Goal: Transaction & Acquisition: Purchase product/service

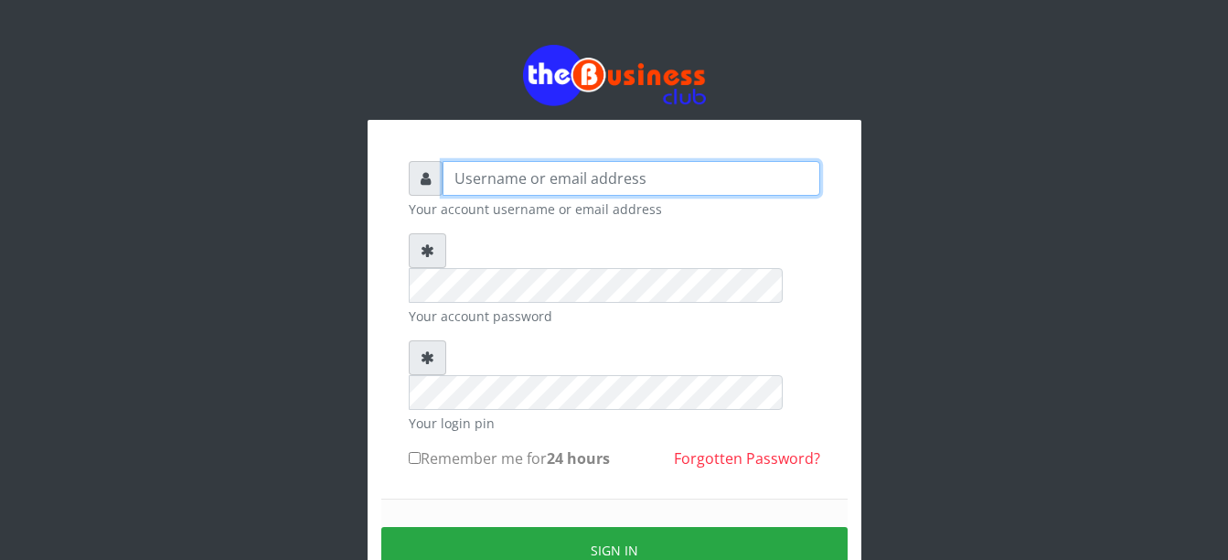
type input "Busybrain2"
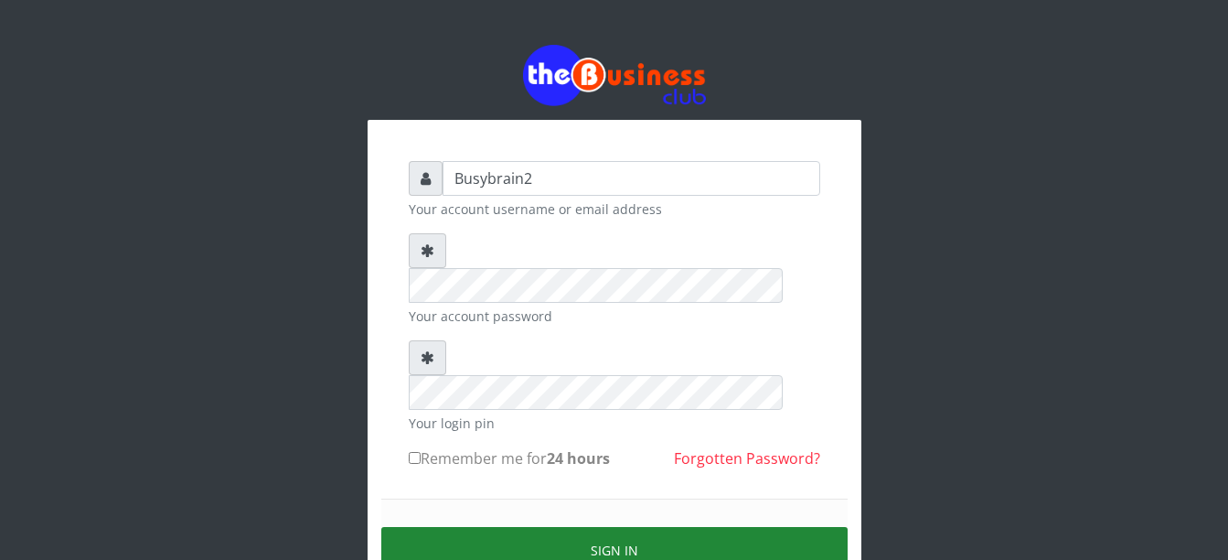
click at [695, 527] on button "Sign in" at bounding box center [614, 550] width 466 height 47
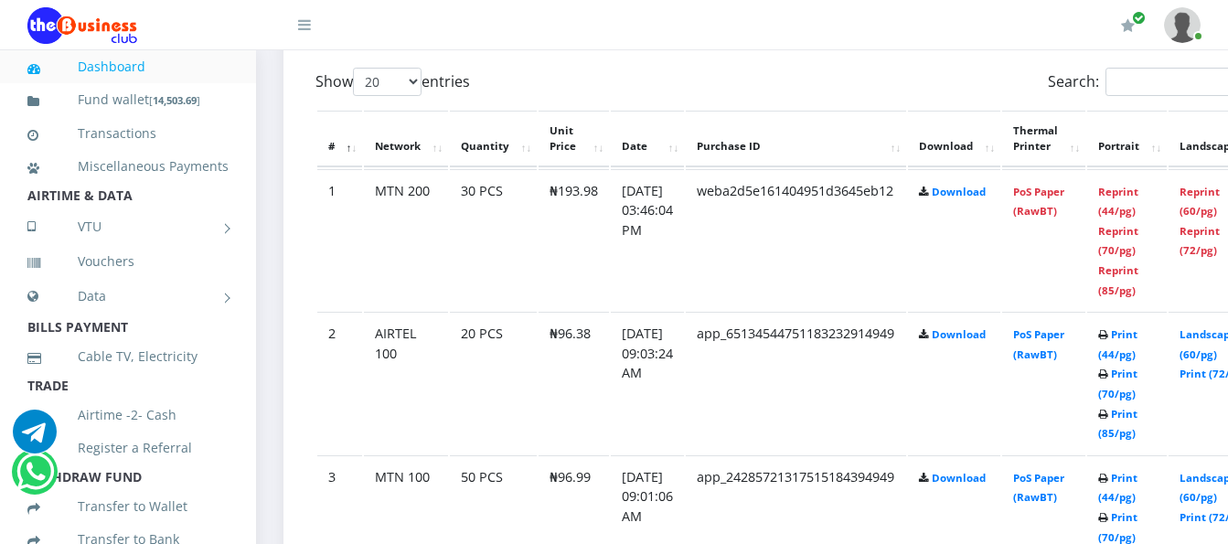
scroll to position [1006, 0]
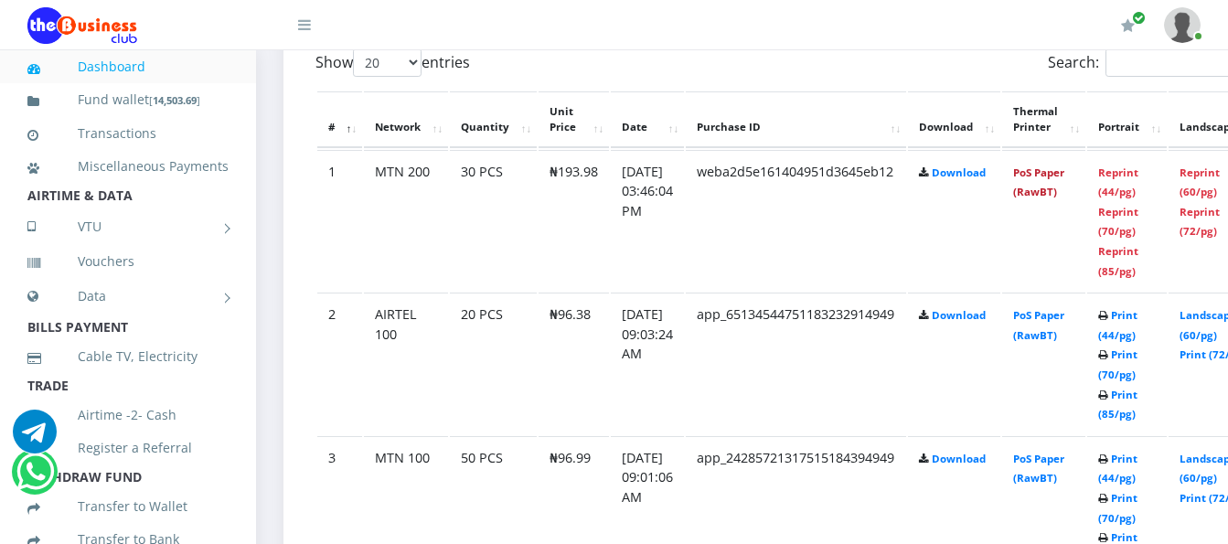
click at [1049, 165] on link "PoS Paper (RawBT)" at bounding box center [1038, 182] width 51 height 34
click at [1051, 177] on link "PoS Paper (RawBT)" at bounding box center [1038, 182] width 51 height 34
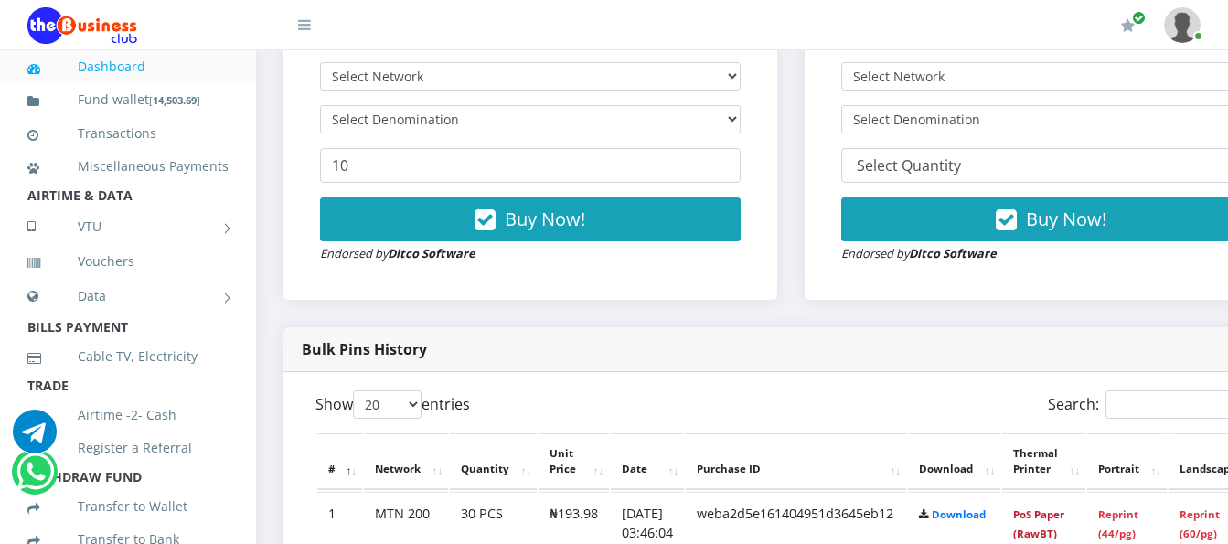
scroll to position [640, 0]
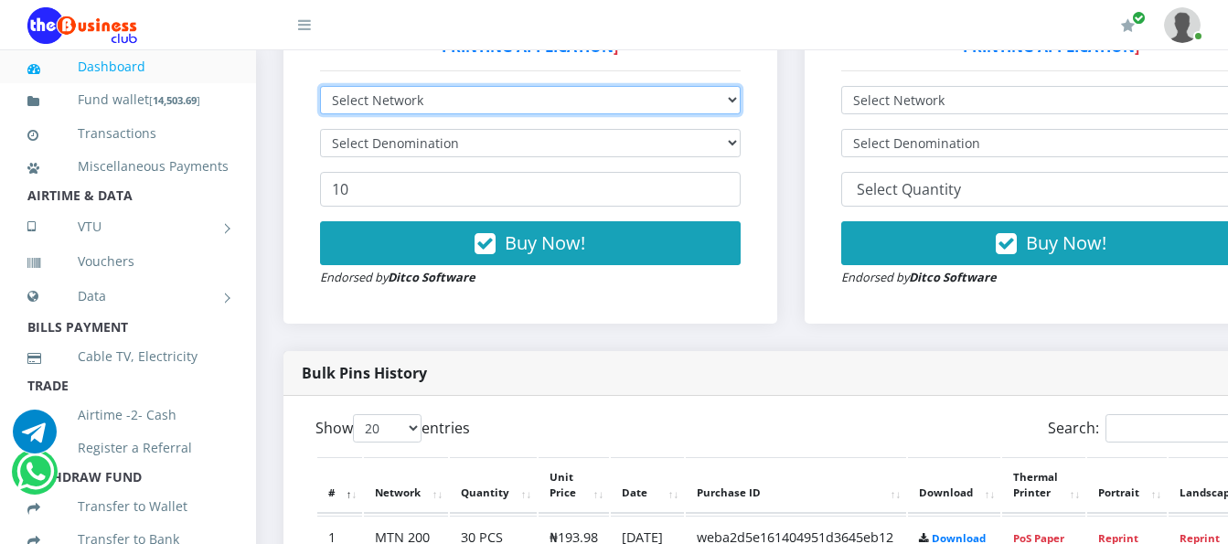
click at [544, 86] on select "Select Network MTN Globacom 9Mobile Airtel" at bounding box center [530, 100] width 421 height 28
select select "MTN"
click at [320, 86] on select "Select Network MTN Globacom 9Mobile Airtel" at bounding box center [530, 100] width 421 height 28
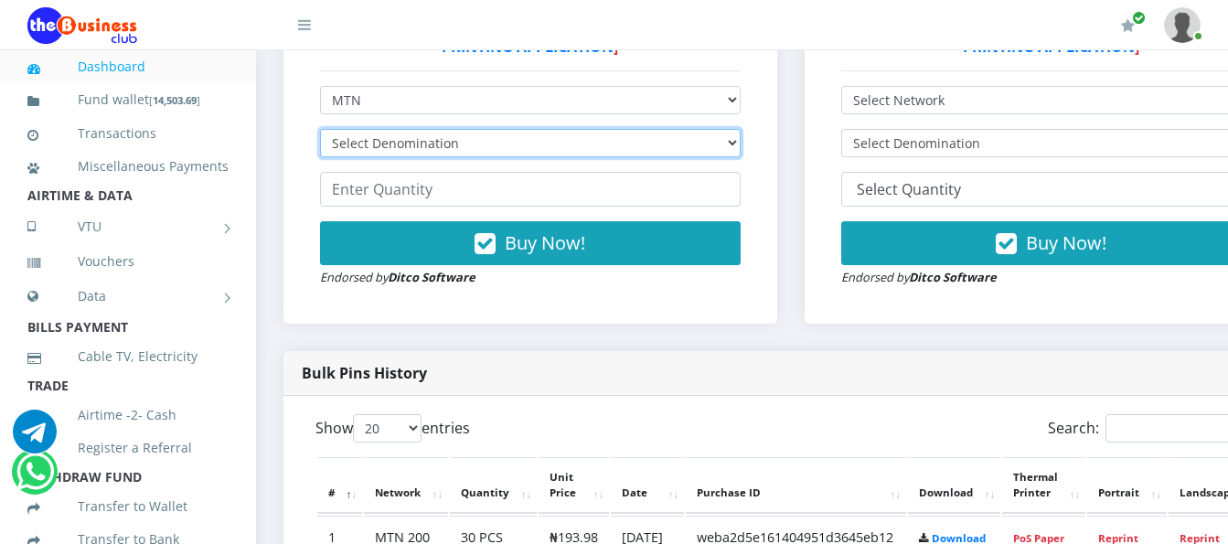
click at [543, 130] on select "Select Denomination MTN NGN100 - ₦96.99 MTN NGN200 - ₦193.98 MTN NGN400 - ₦387.…" at bounding box center [530, 143] width 421 height 28
select select "484.95-500"
click at [320, 129] on select "Select Denomination MTN NGN100 - ₦96.99 MTN NGN200 - ₦193.98 MTN NGN400 - ₦387.…" at bounding box center [530, 143] width 421 height 28
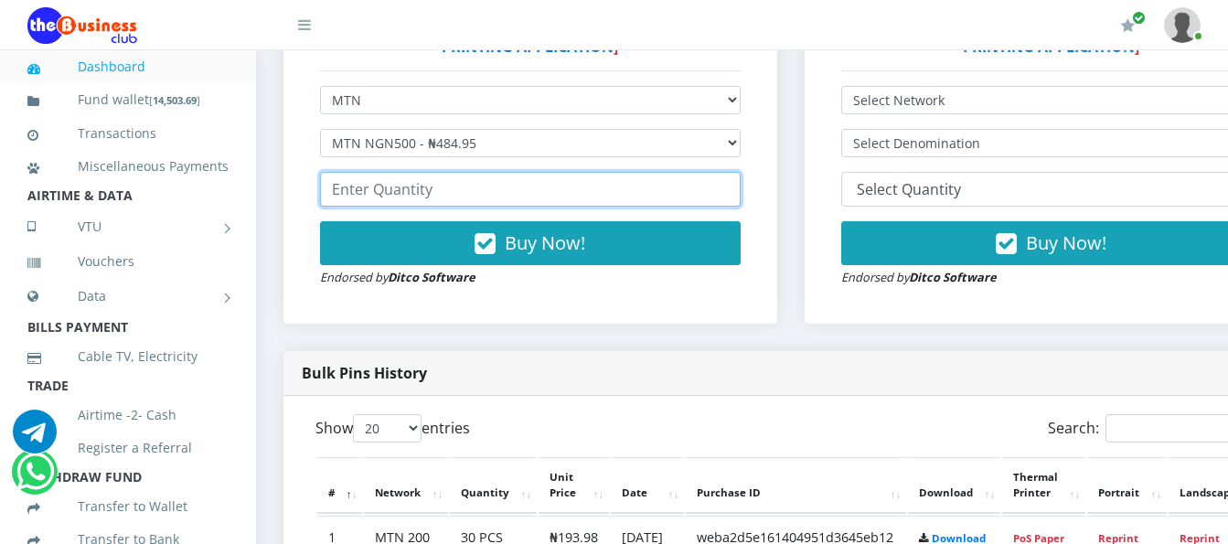
click at [525, 176] on input "number" at bounding box center [530, 189] width 421 height 35
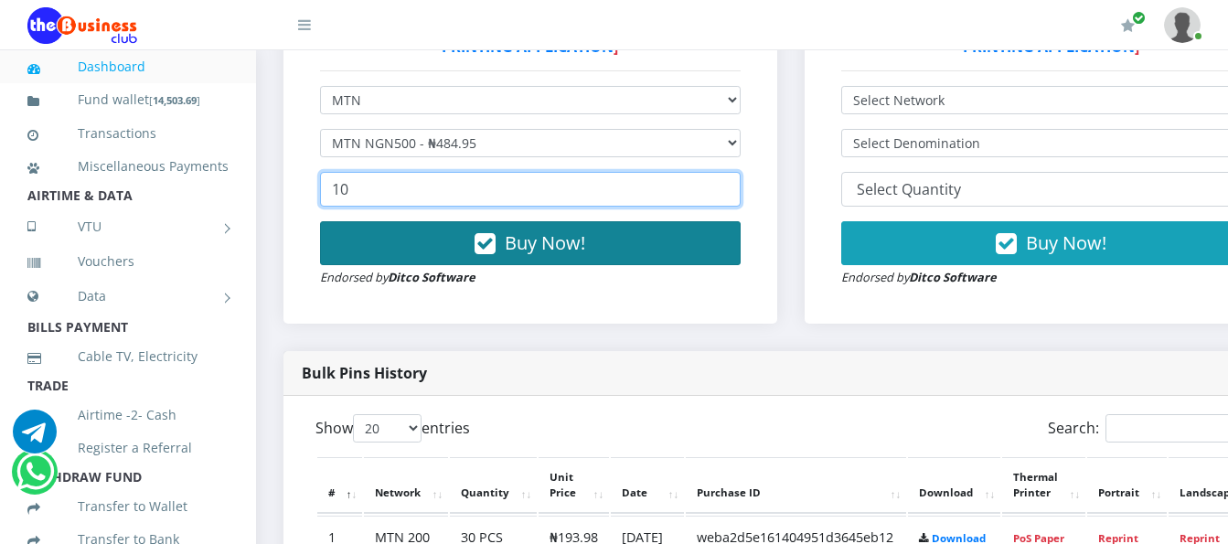
type input "10"
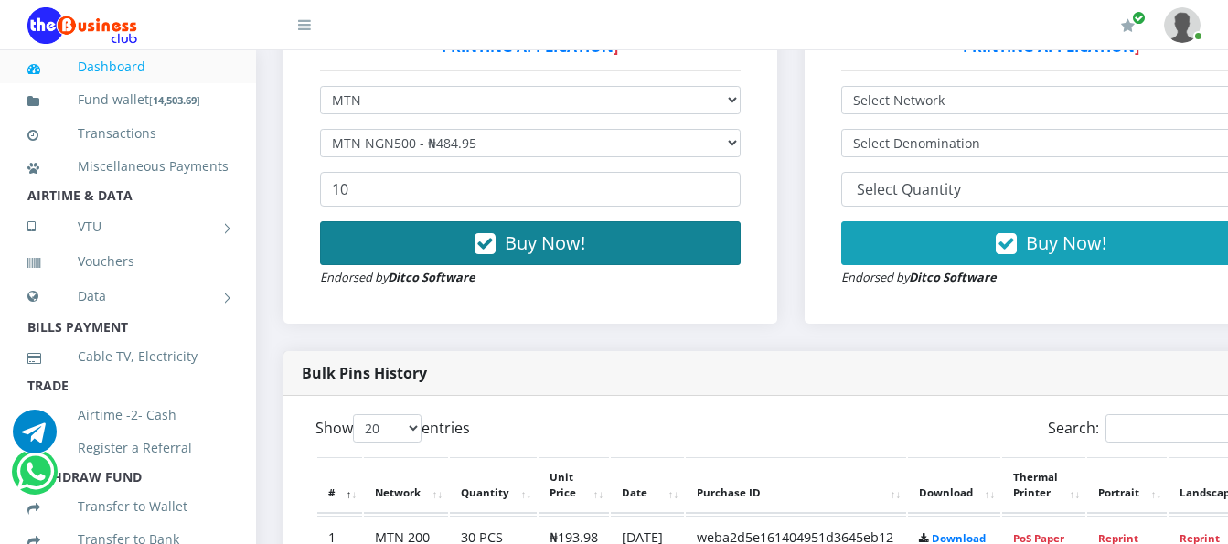
click at [516, 230] on span "Buy Now!" at bounding box center [545, 242] width 80 height 25
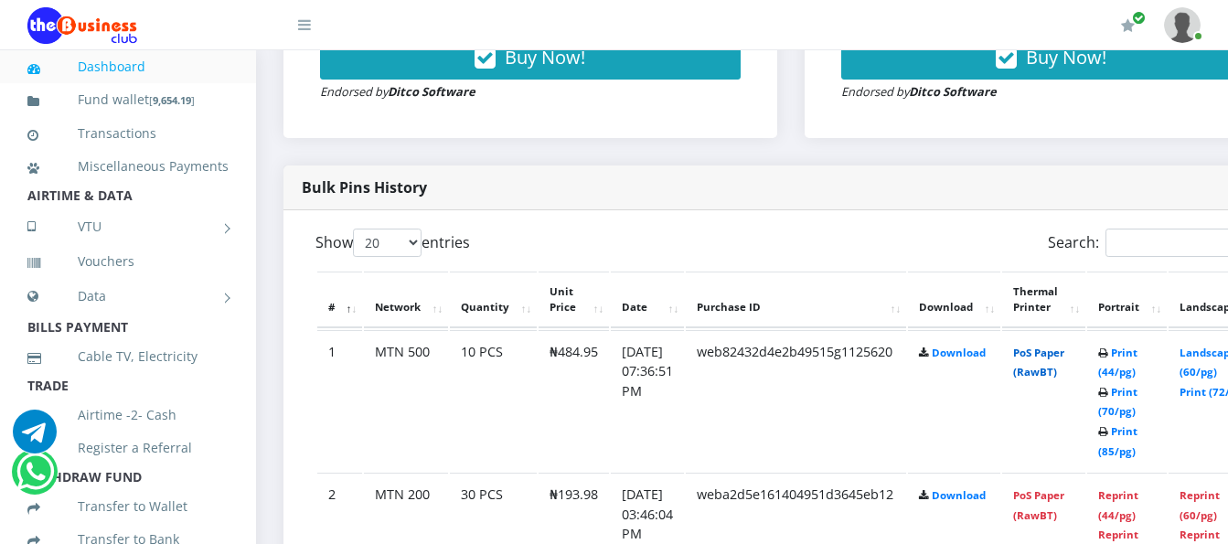
click at [1063, 346] on link "PoS Paper (RawBT)" at bounding box center [1038, 363] width 51 height 34
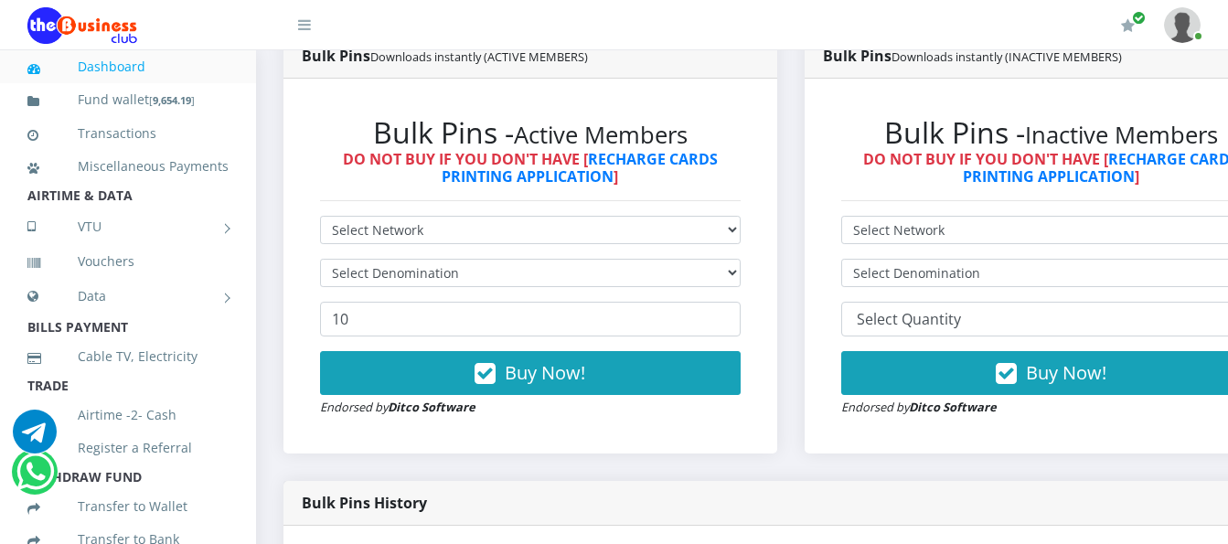
scroll to position [460, 0]
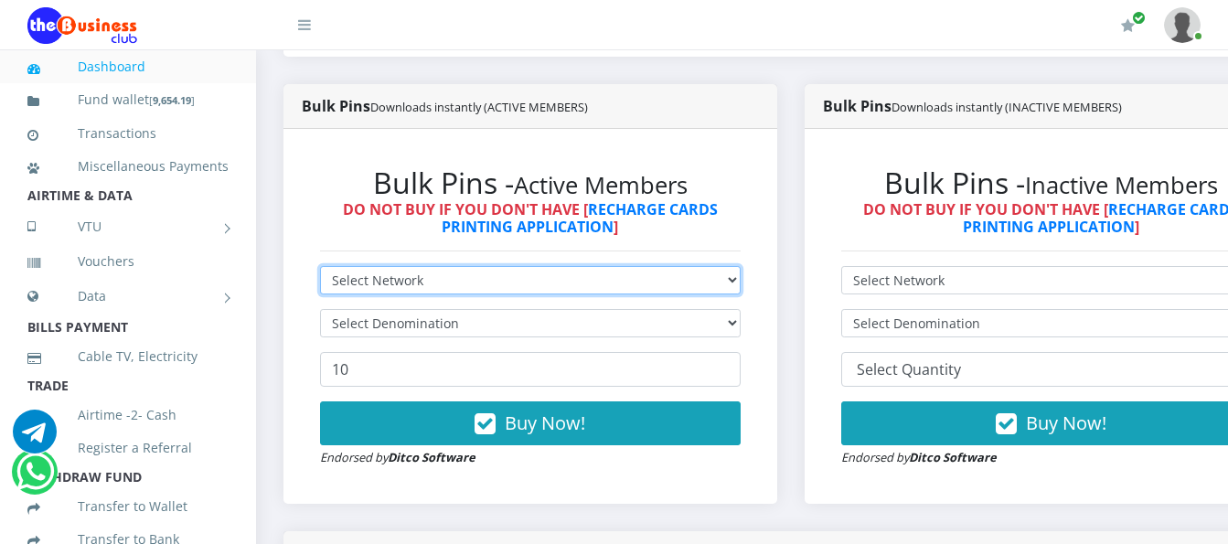
click at [643, 266] on select "Select Network MTN Globacom 9Mobile Airtel" at bounding box center [530, 280] width 421 height 28
select select "Airtel"
click at [320, 266] on select "Select Network MTN Globacom 9Mobile Airtel" at bounding box center [530, 280] width 421 height 28
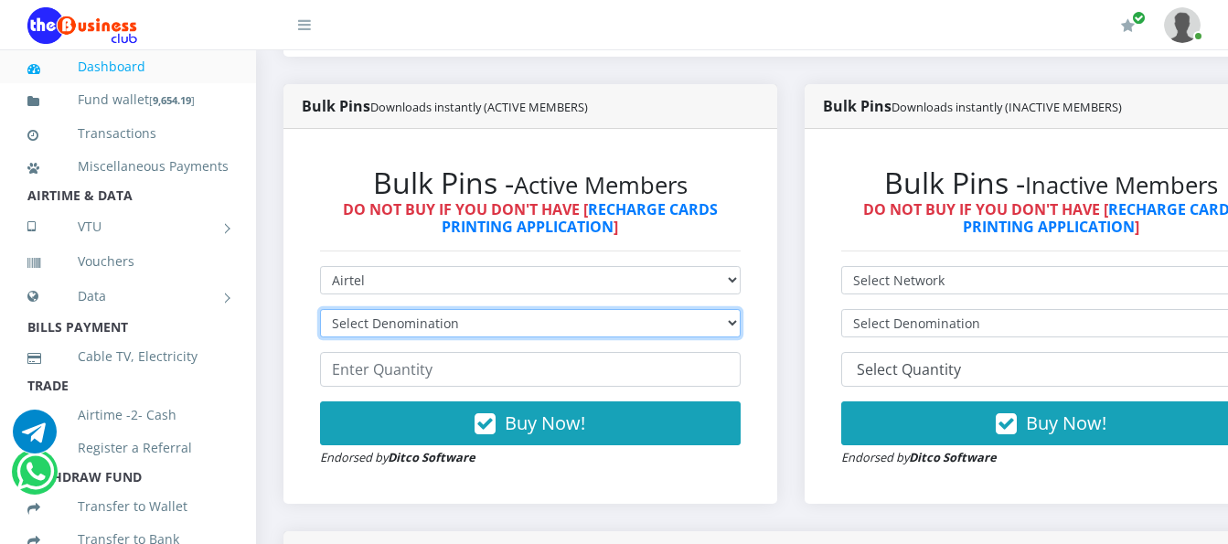
click at [617, 309] on select "Select Denomination Airtel NGN100 - ₦96.38 Airtel NGN200 - ₦192.76 Airtel NGN50…" at bounding box center [530, 323] width 421 height 28
select select "481.9-500"
click at [320, 309] on select "Select Denomination Airtel NGN100 - ₦96.38 Airtel NGN200 - ₦192.76 Airtel NGN50…" at bounding box center [530, 323] width 421 height 28
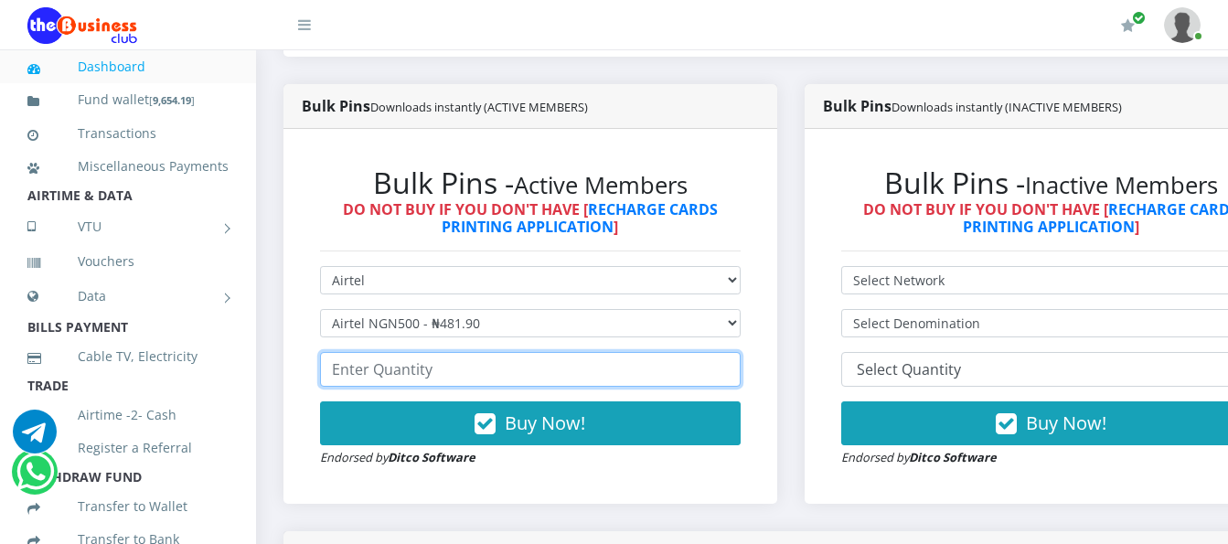
click at [539, 358] on input "number" at bounding box center [530, 369] width 421 height 35
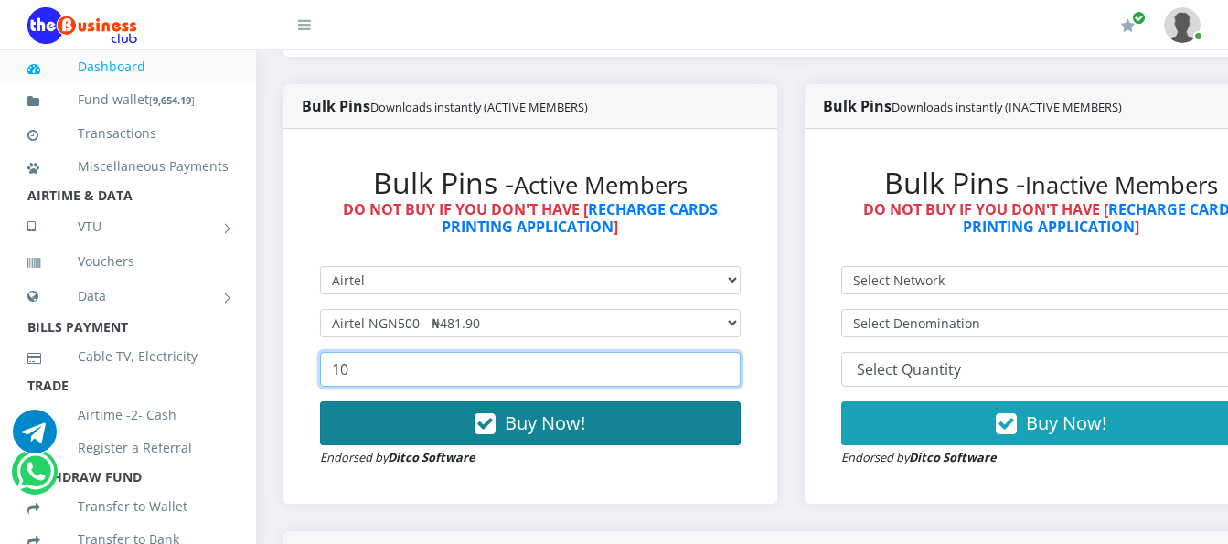
type input "10"
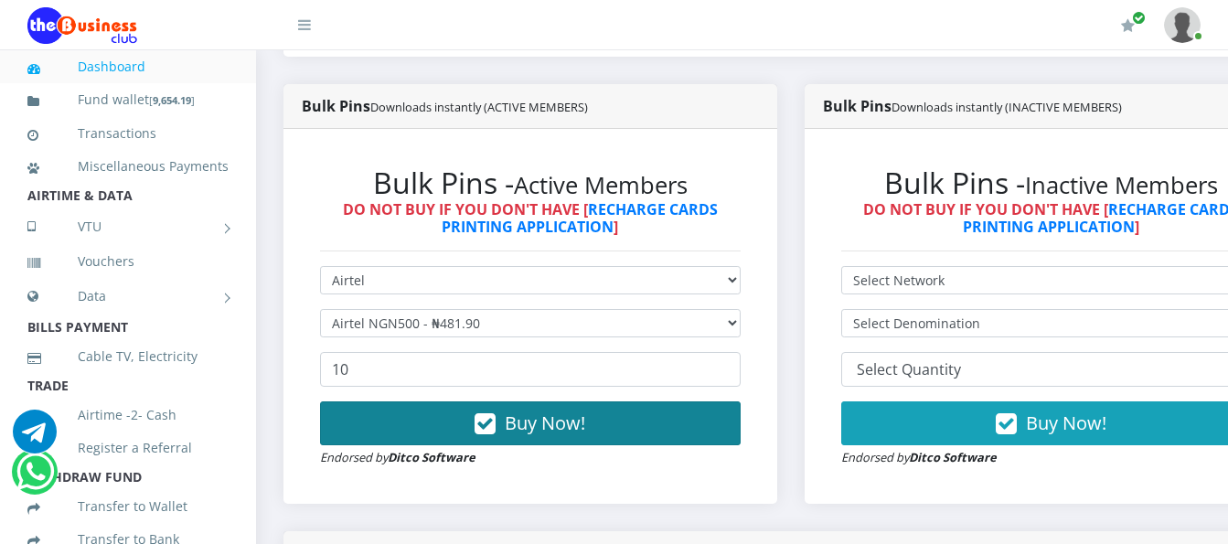
click at [526, 411] on span "Buy Now!" at bounding box center [545, 423] width 80 height 25
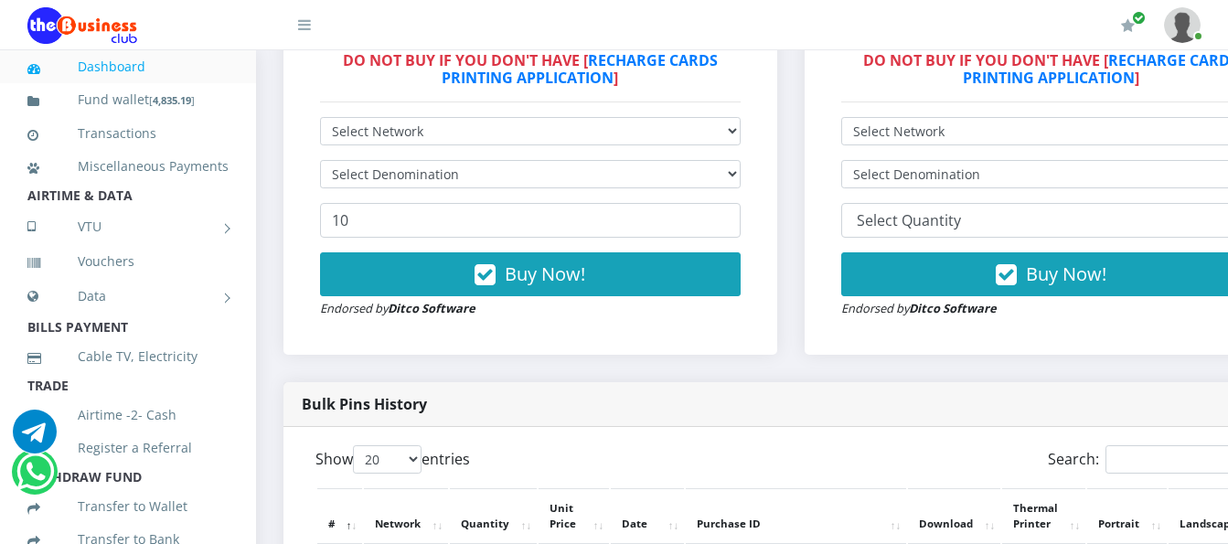
scroll to position [917, 0]
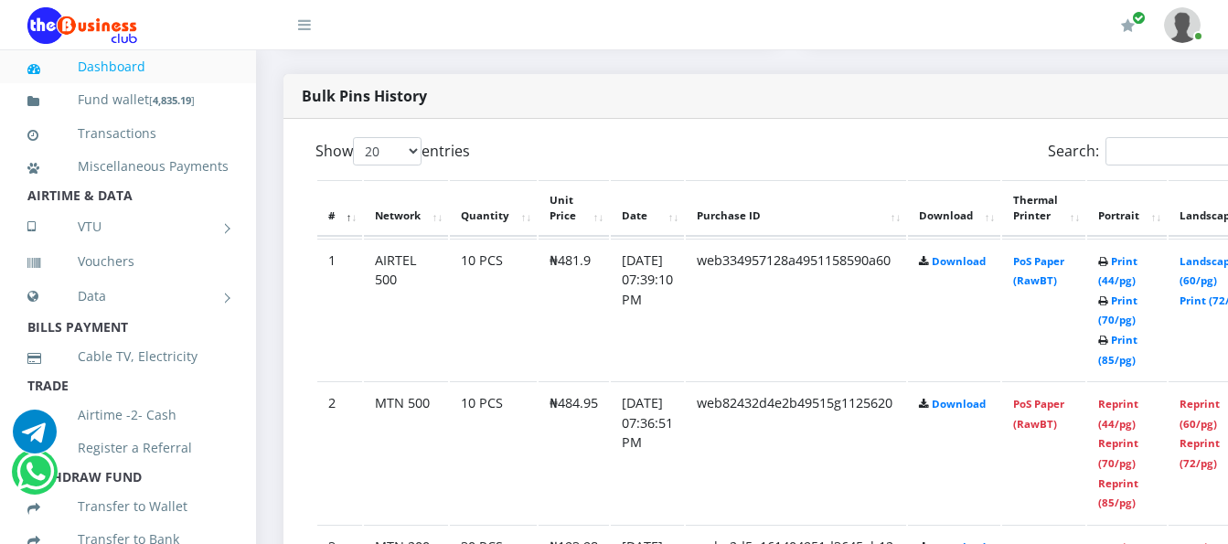
click at [1052, 256] on td "PoS Paper (RawBT)" at bounding box center [1043, 310] width 83 height 142
click at [1061, 254] on link "PoS Paper (RawBT)" at bounding box center [1038, 271] width 51 height 34
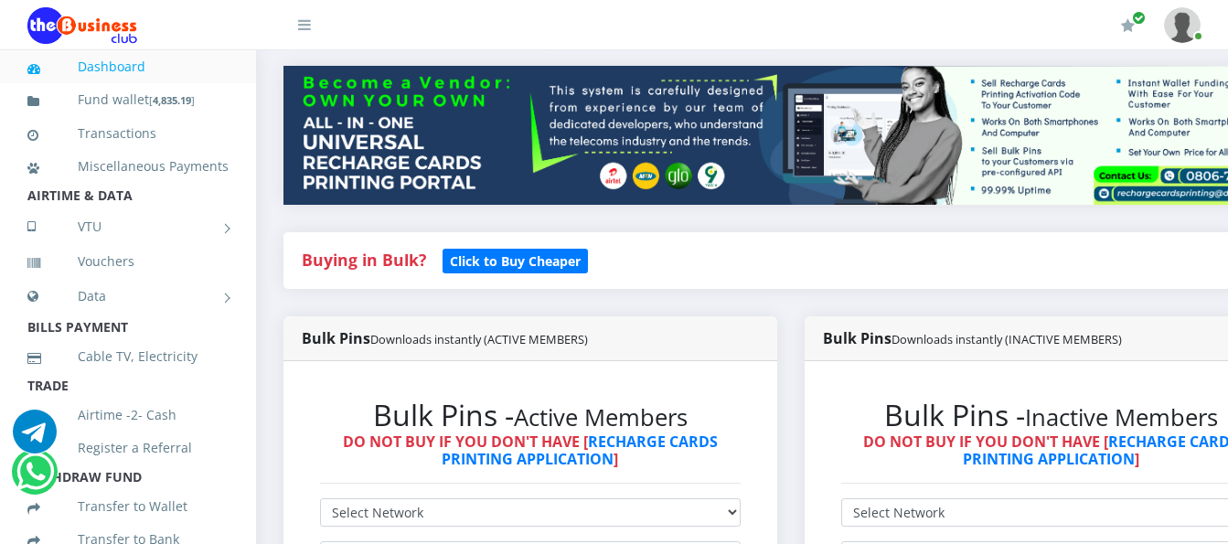
scroll to position [274, 0]
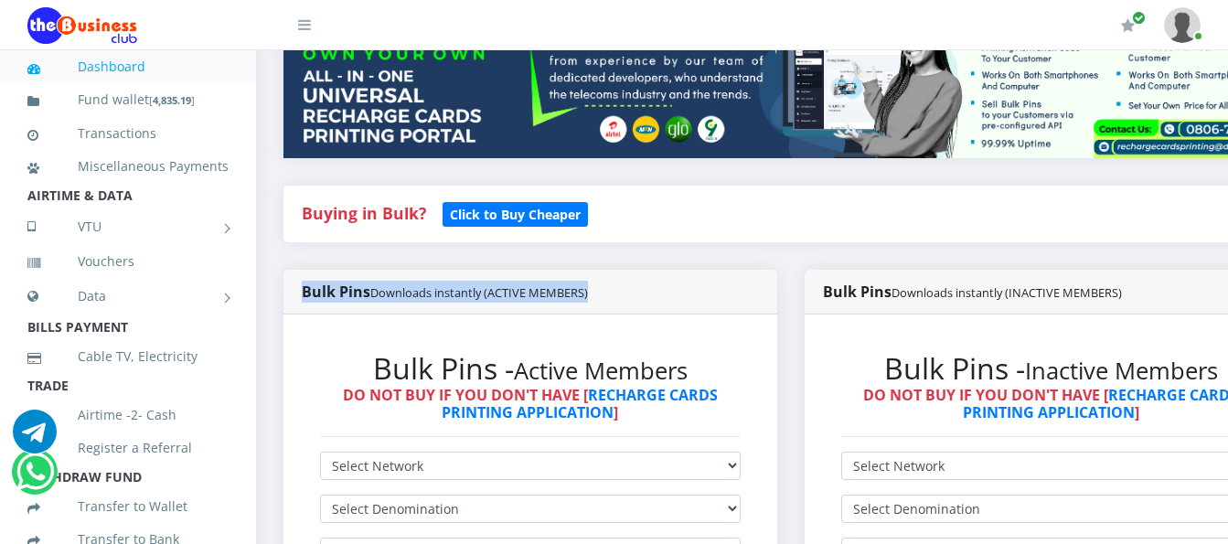
drag, startPoint x: 701, startPoint y: 197, endPoint x: 723, endPoint y: 294, distance: 99.4
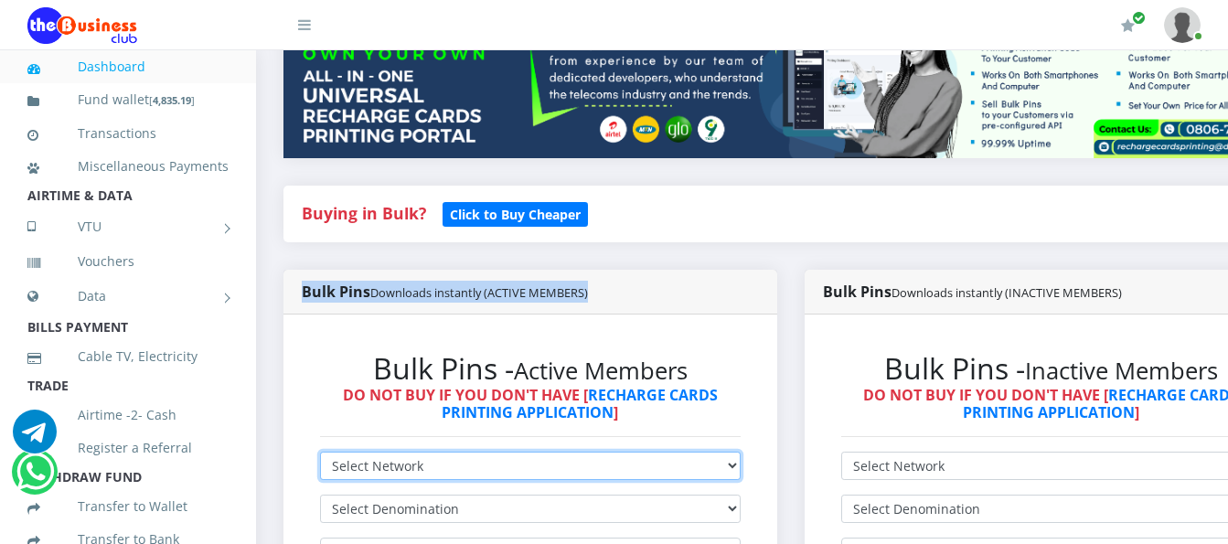
click at [536, 452] on select "Select Network MTN Globacom 9Mobile Airtel" at bounding box center [530, 466] width 421 height 28
select select "Airtel"
click at [320, 452] on select "Select Network MTN Globacom 9Mobile Airtel" at bounding box center [530, 466] width 421 height 28
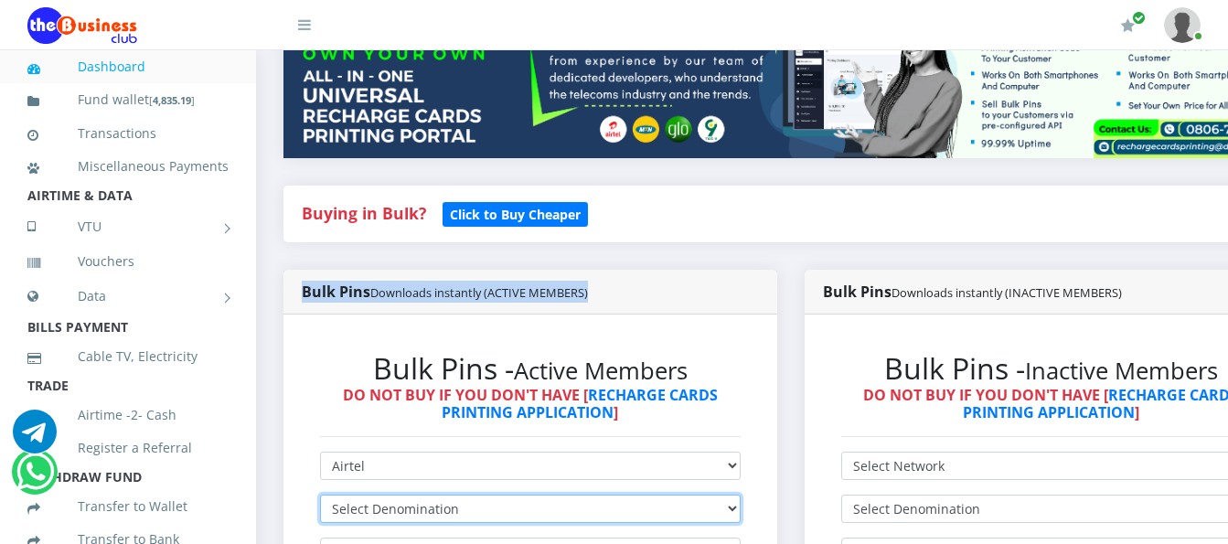
click at [526, 495] on select "Select Denomination Airtel NGN100 - ₦96.38 Airtel NGN200 - ₦192.76 Airtel NGN50…" at bounding box center [530, 509] width 421 height 28
select select "192.76-200"
click at [320, 495] on select "Select Denomination Airtel NGN100 - ₦96.38 Airtel NGN200 - ₦192.76 Airtel NGN50…" at bounding box center [530, 509] width 421 height 28
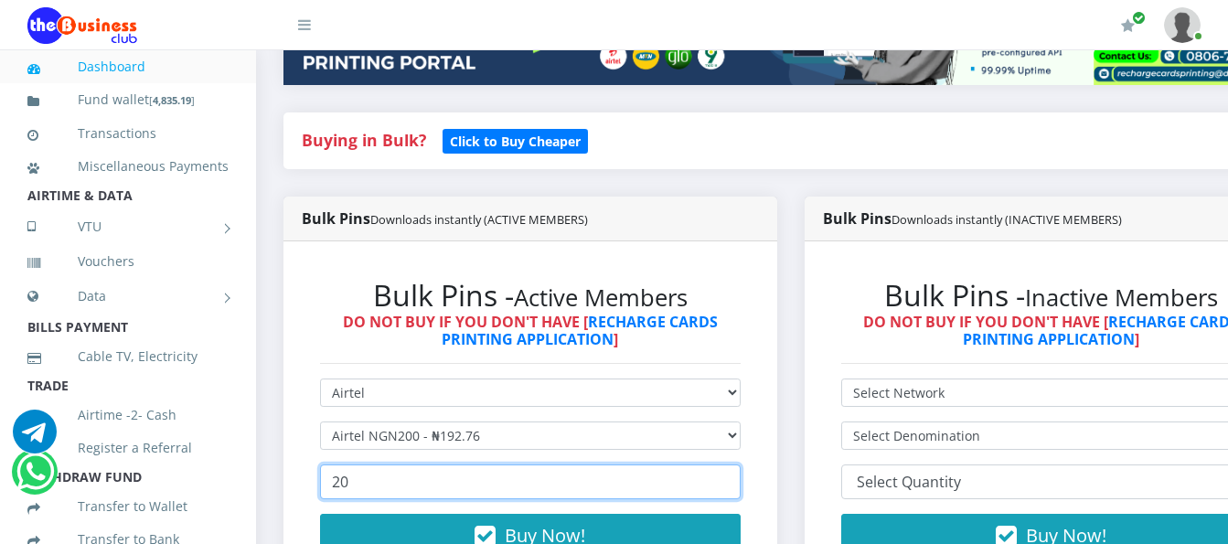
scroll to position [553, 0]
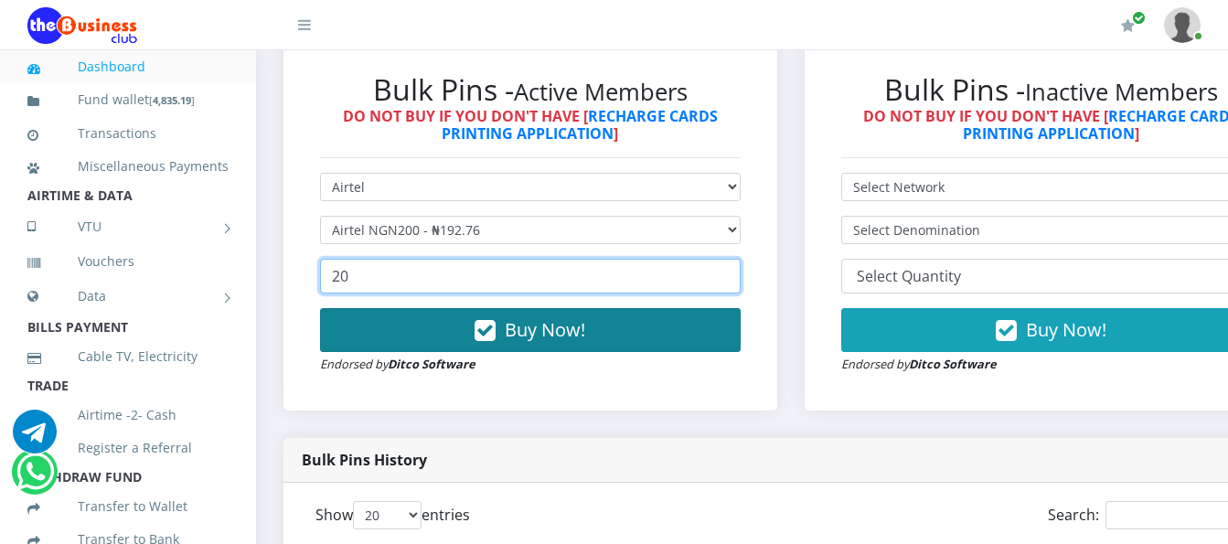
type input "20"
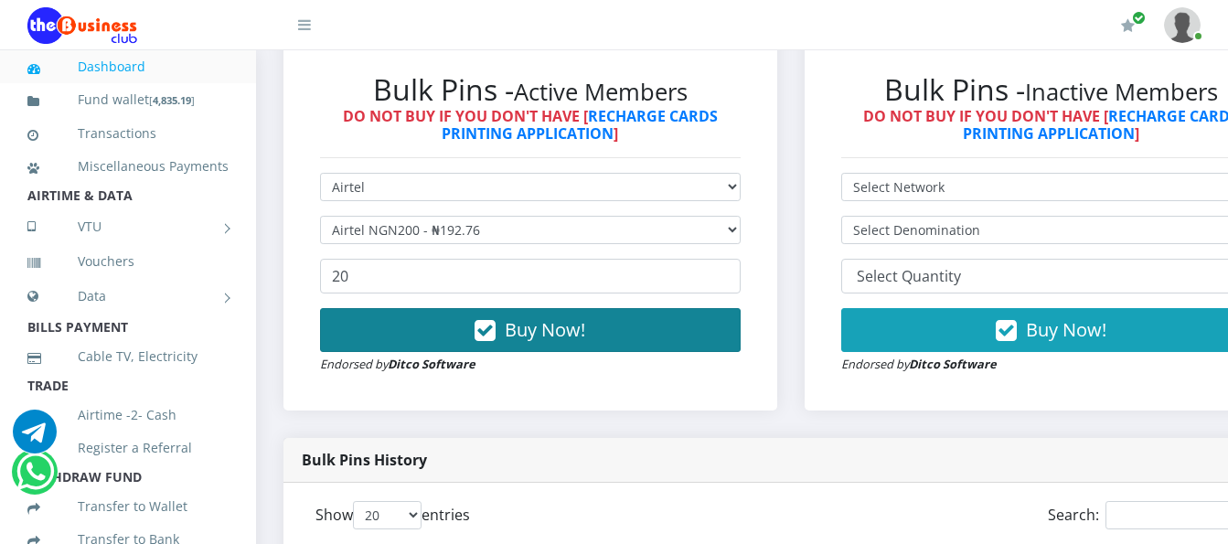
click at [553, 317] on span "Buy Now!" at bounding box center [545, 329] width 80 height 25
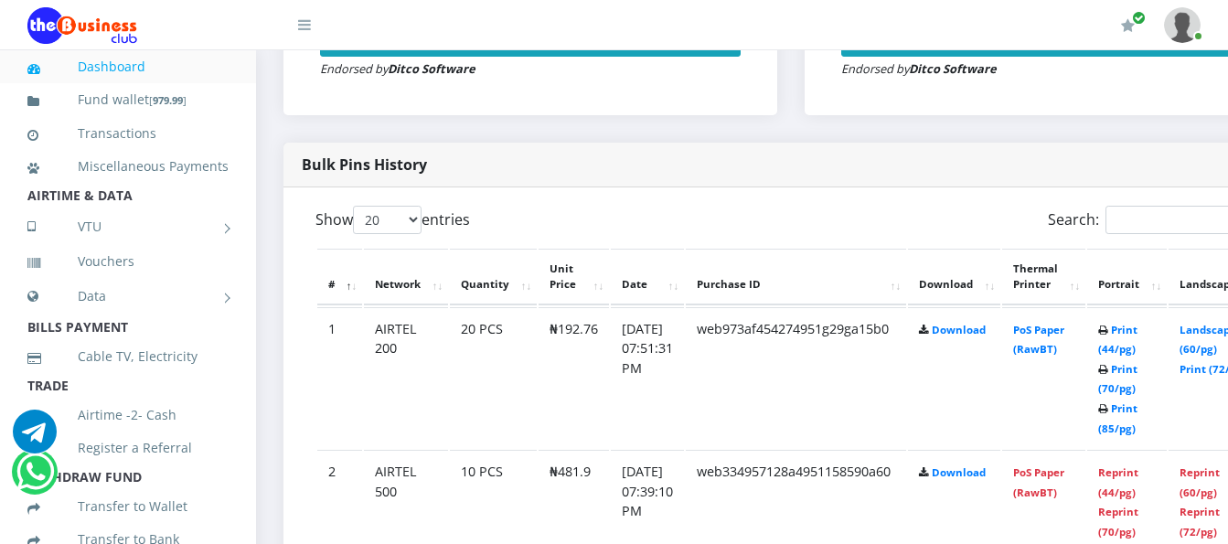
scroll to position [919, 0]
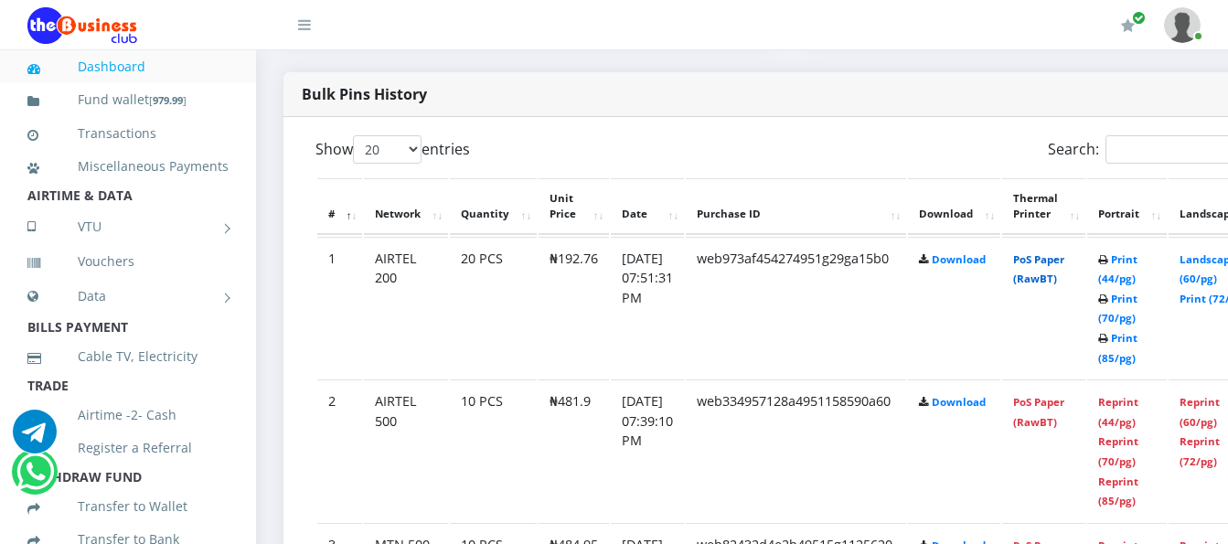
click at [1064, 252] on link "PoS Paper (RawBT)" at bounding box center [1038, 269] width 51 height 34
